Goal: Task Accomplishment & Management: Manage account settings

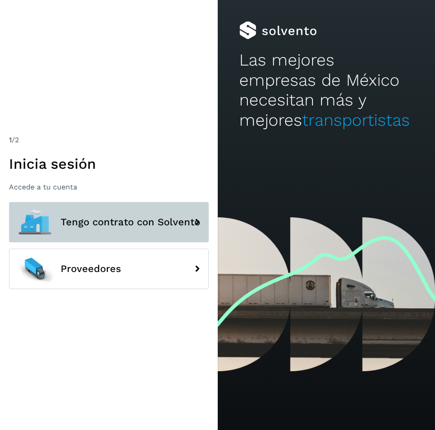
drag, startPoint x: 68, startPoint y: 216, endPoint x: 62, endPoint y: 215, distance: 5.5
click at [67, 216] on button "Tengo contrato con Solvento" at bounding box center [109, 222] width 200 height 40
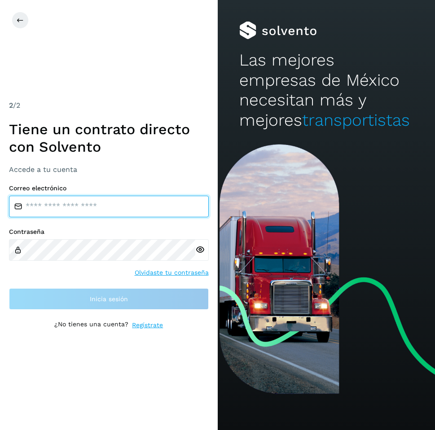
click at [101, 201] on input "email" at bounding box center [109, 207] width 200 height 22
type input "**********"
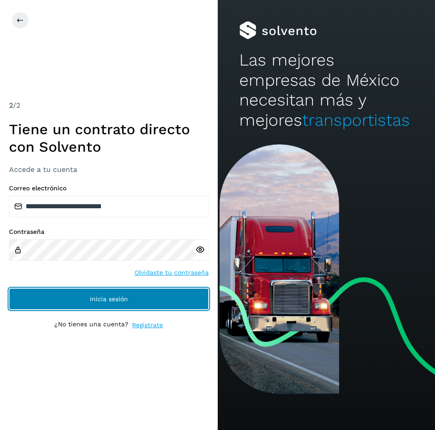
click at [120, 308] on button "Inicia sesión" at bounding box center [109, 299] width 200 height 22
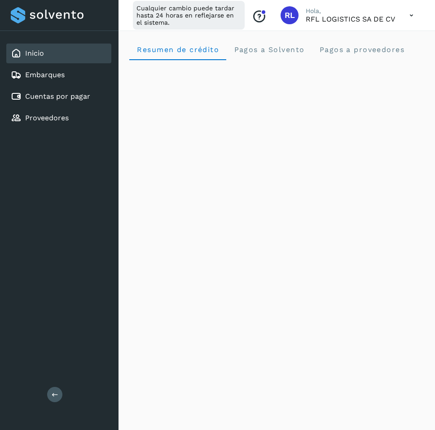
click at [413, 14] on icon at bounding box center [411, 15] width 18 height 18
click at [385, 62] on div "Cerrar sesión" at bounding box center [366, 57] width 107 height 17
